Goal: Manage account settings

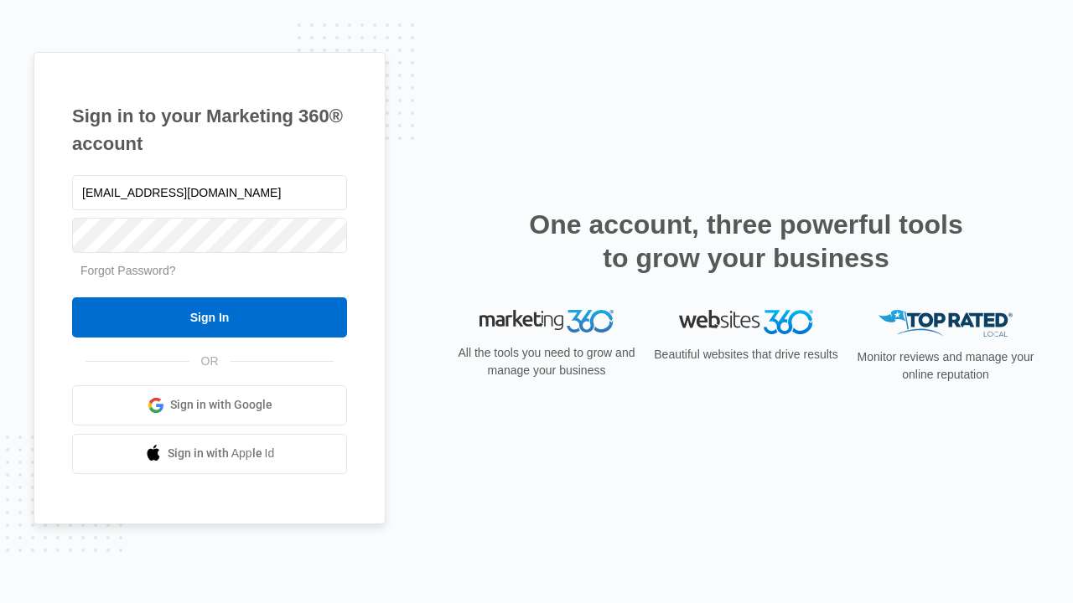
type input "[EMAIL_ADDRESS][DOMAIN_NAME]"
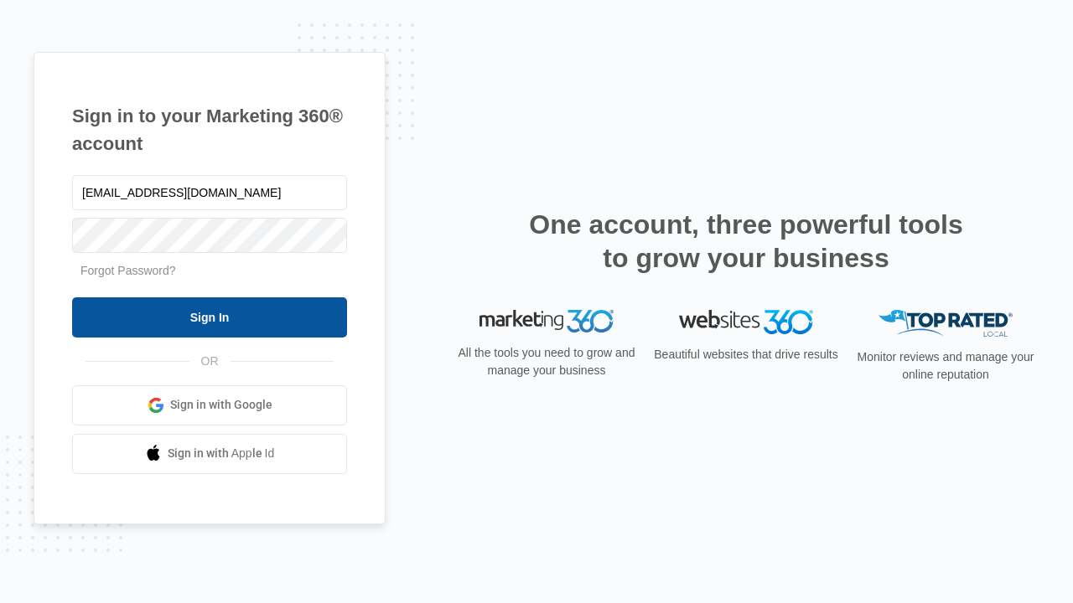
click at [210, 317] on input "Sign In" at bounding box center [209, 318] width 275 height 40
